Goal: Task Accomplishment & Management: Manage account settings

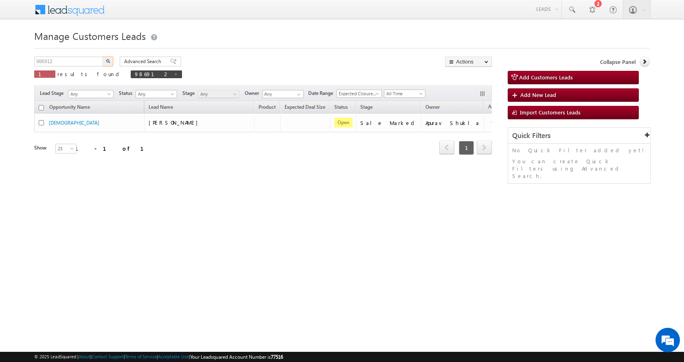
click at [48, 62] on input "986912" at bounding box center [69, 62] width 70 height 10
type input "989230"
click at [107, 61] on img "button" at bounding box center [108, 61] width 4 height 4
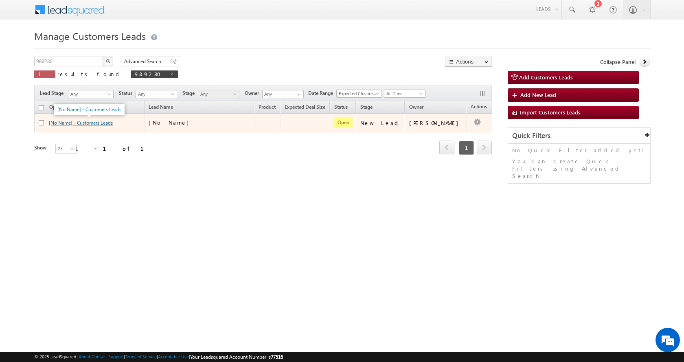
click at [79, 123] on link "[No Name] - Customers Leads" at bounding box center [81, 123] width 64 height 6
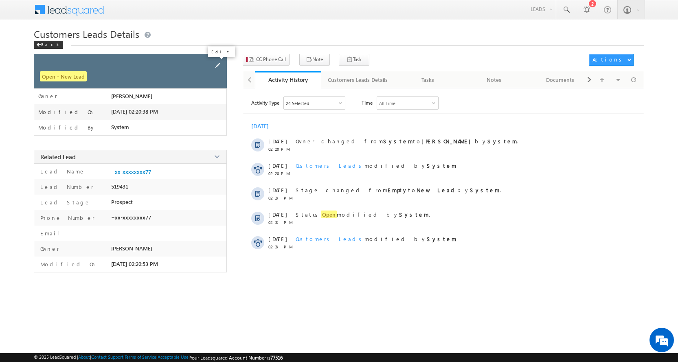
click at [218, 66] on span at bounding box center [217, 65] width 9 height 9
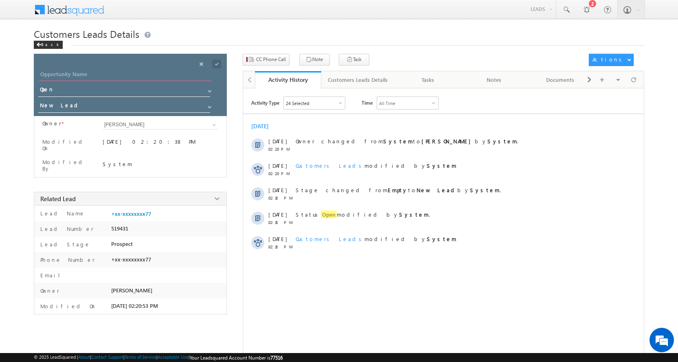
click at [61, 73] on input "Opportunity Name" at bounding box center [125, 75] width 173 height 11
paste input "BEER [PERSON_NAME]"
type input "BEER [PERSON_NAME]"
click at [206, 106] on span at bounding box center [209, 107] width 7 height 7
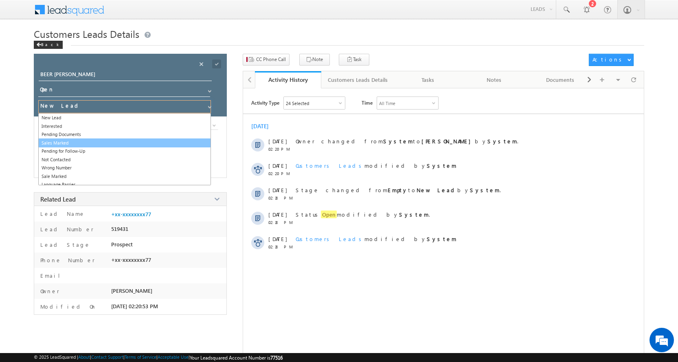
click at [80, 143] on link "Sales Marked" at bounding box center [124, 142] width 173 height 9
type input "Sales Marked"
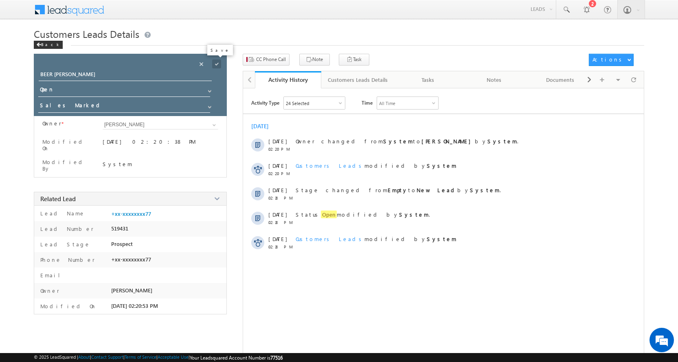
click at [215, 64] on span at bounding box center [216, 63] width 9 height 9
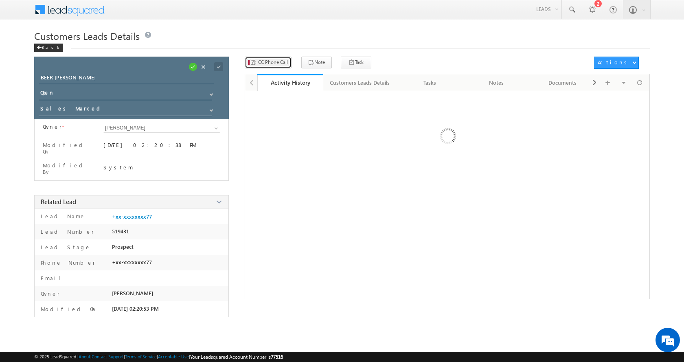
click at [271, 63] on span "CC Phone Call" at bounding box center [273, 62] width 30 height 7
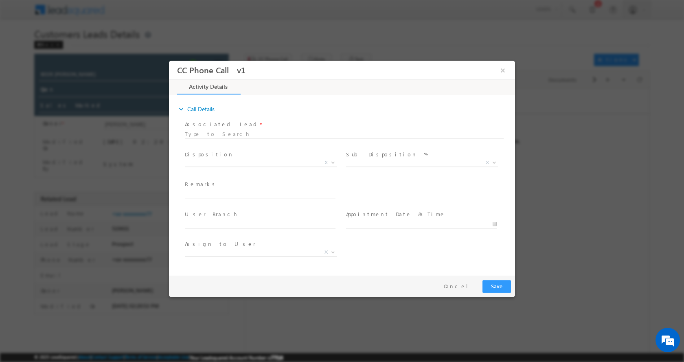
select select "[EMAIL_ADDRESS][DOMAIN_NAME]"
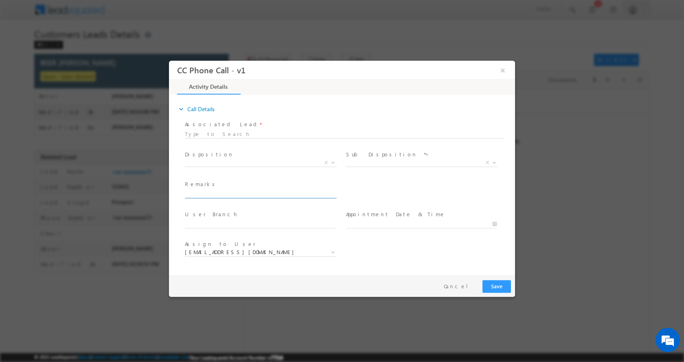
click at [237, 193] on input "text" at bounding box center [260, 194] width 151 height 8
paste input "BEER [PERSON_NAME]-9671574477-P+C-WIFE-REG-LOAN-10 L-PV-15 L-BUSINESS-INCOME-1 …"
type input "BEER [PERSON_NAME]-9671574477-P+C-WIFE-REG-LOAN-10 L-PV-15 L-BUSINESS-INCOME-1 …"
click at [333, 164] on span at bounding box center [332, 162] width 8 height 11
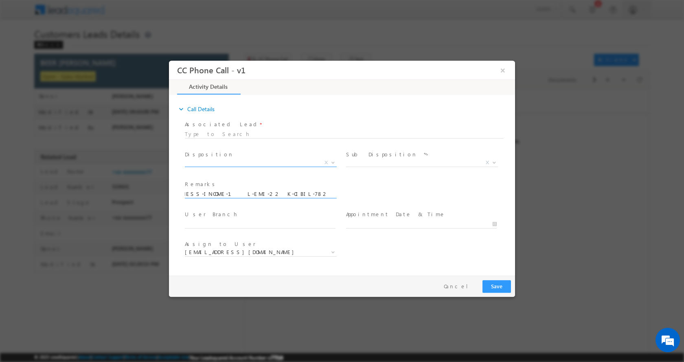
scroll to position [0, 0]
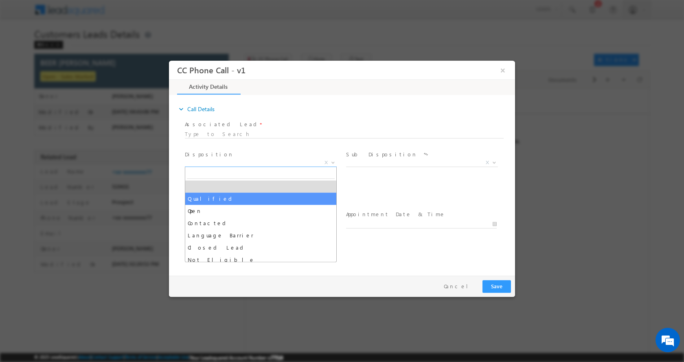
select select "Qualified"
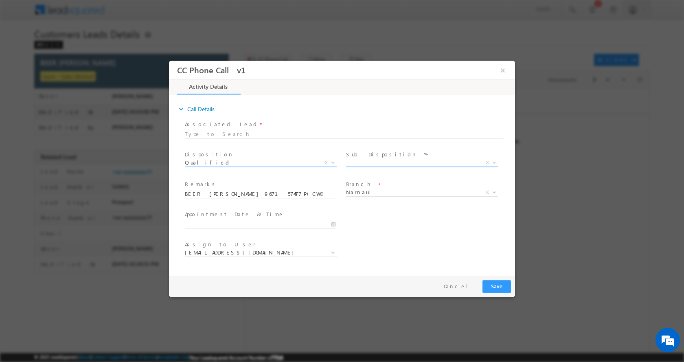
click at [496, 163] on span at bounding box center [493, 162] width 8 height 11
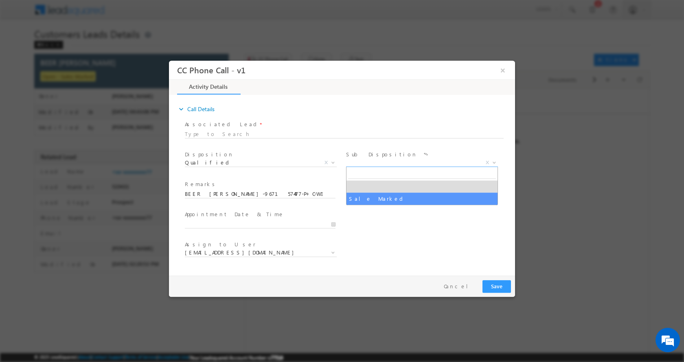
select select "Sale Marked"
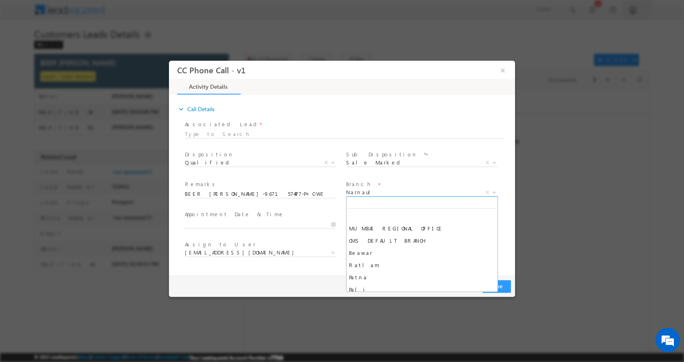
click at [496, 191] on b at bounding box center [494, 191] width 5 height 3
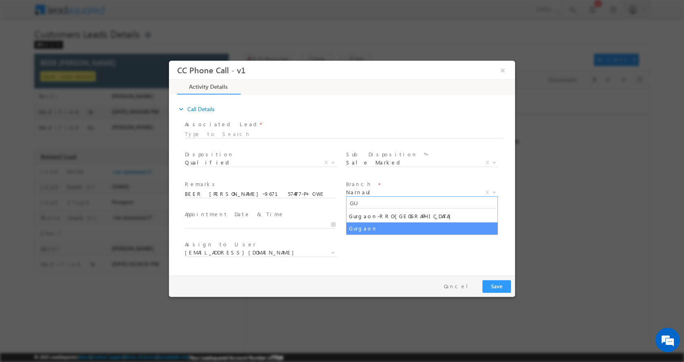
type input "GU"
select select "Gurgaon"
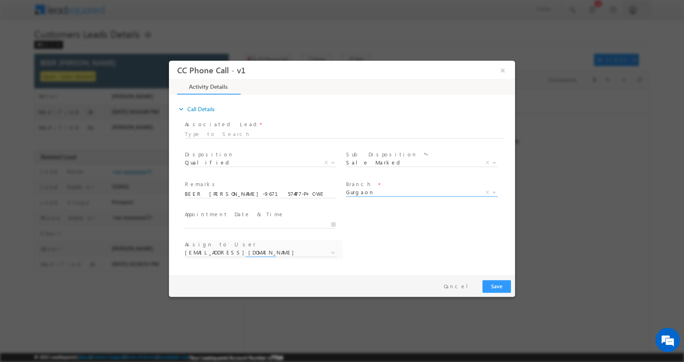
select select "[DOMAIN_NAME][EMAIL_ADDRESS][DOMAIN_NAME]"
click at [334, 223] on input "[DATE] 4:38 PM" at bounding box center [260, 224] width 151 height 8
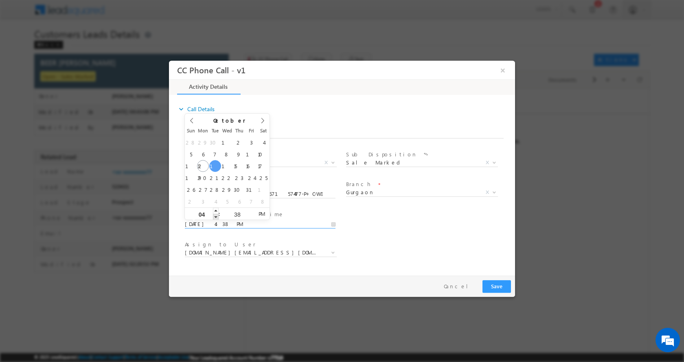
type input "[DATE] 3:38 PM"
type input "03"
click at [213, 216] on span at bounding box center [216, 216] width 6 height 6
type input "[DATE] 2:38 PM"
type input "02"
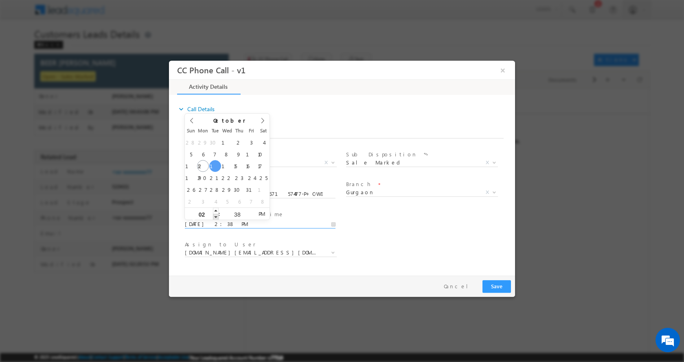
click at [214, 216] on span at bounding box center [216, 216] width 6 height 6
type input "[DATE] 1:38 PM"
type input "01"
click at [214, 215] on span at bounding box center [216, 216] width 6 height 6
click at [496, 284] on button "Save" at bounding box center [496, 286] width 28 height 13
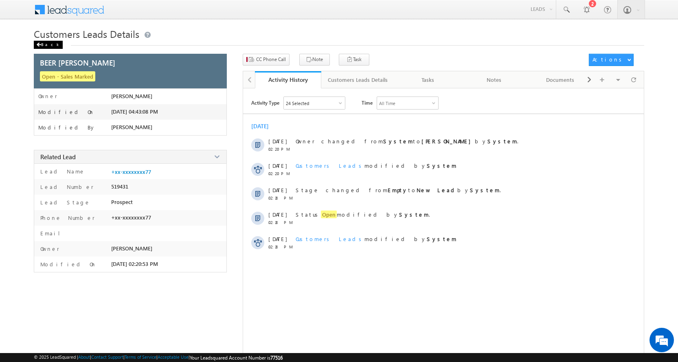
click at [43, 46] on div "Back" at bounding box center [48, 45] width 29 height 8
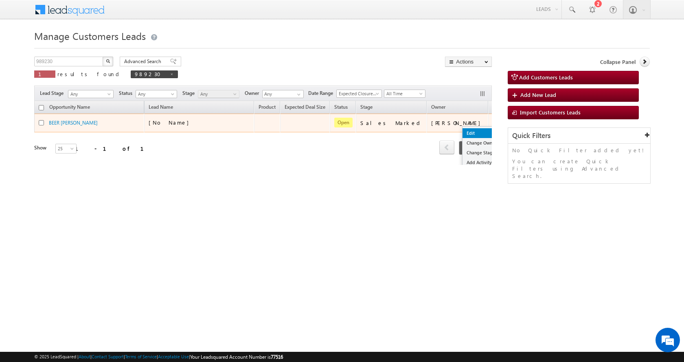
click at [462, 134] on link "Edit" at bounding box center [482, 133] width 41 height 10
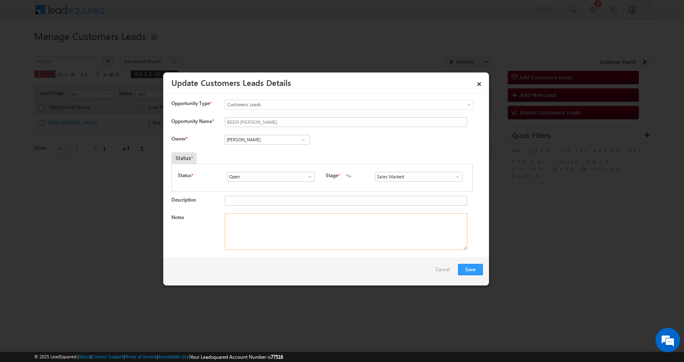
click at [249, 221] on textarea "Notes" at bounding box center [346, 231] width 243 height 37
paste textarea "BEER [PERSON_NAME]-9671574477-P+C-WIFE-REG-LOAN-10 L-PV-15 L-BUSINESS-INCOME-1 …"
type textarea "BEER [PERSON_NAME]-9671574477-P+C-WIFE-REG-LOAN-10 L-PV-15 L-BUSINESS-INCOME-1 …"
click at [272, 227] on textarea "BEER [PERSON_NAME]-9671574477-P+C-WIFE-REG-LOAN-10 L-PV-15 L-BUSINESS-INCOME-1 …" at bounding box center [346, 231] width 243 height 37
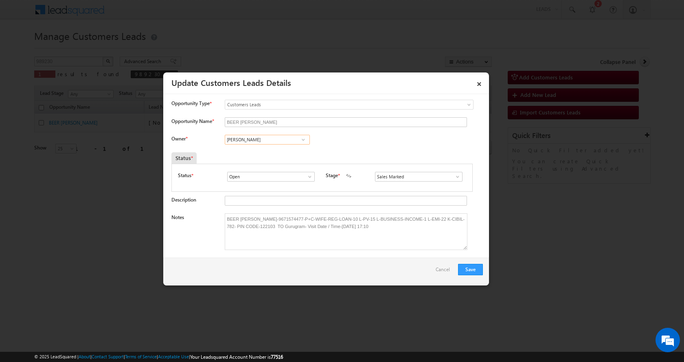
click at [244, 138] on input "[PERSON_NAME]" at bounding box center [267, 140] width 85 height 10
paste input "Zakir Saif"
click at [261, 151] on link "Zakir Saifi zakir.saifi@sgrlimited.in" at bounding box center [267, 151] width 85 height 15
type input "Zakir Saifi"
click at [469, 269] on button "Save" at bounding box center [470, 269] width 25 height 11
